Goal: Use online tool/utility: Utilize a website feature to perform a specific function

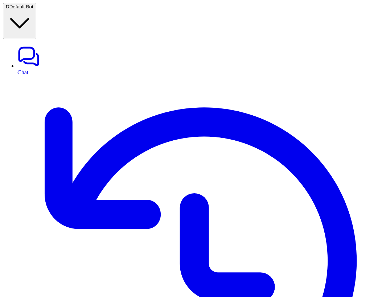
scroll to position [57, 0]
click at [36, 4] on button "D Default Bot" at bounding box center [19, 21] width 33 height 36
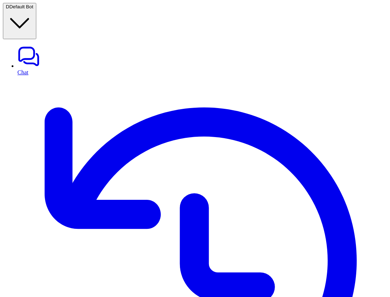
click at [36, 15] on button "D Default Bot" at bounding box center [19, 21] width 33 height 36
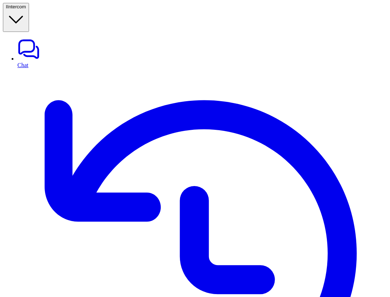
type textarea "**********"
